Goal: Information Seeking & Learning: Compare options

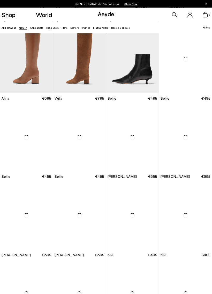
scroll to position [944, 0]
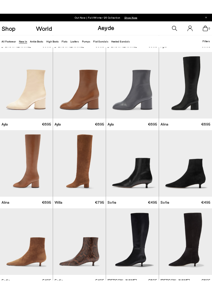
scroll to position [855, 0]
